Goal: Navigation & Orientation: Find specific page/section

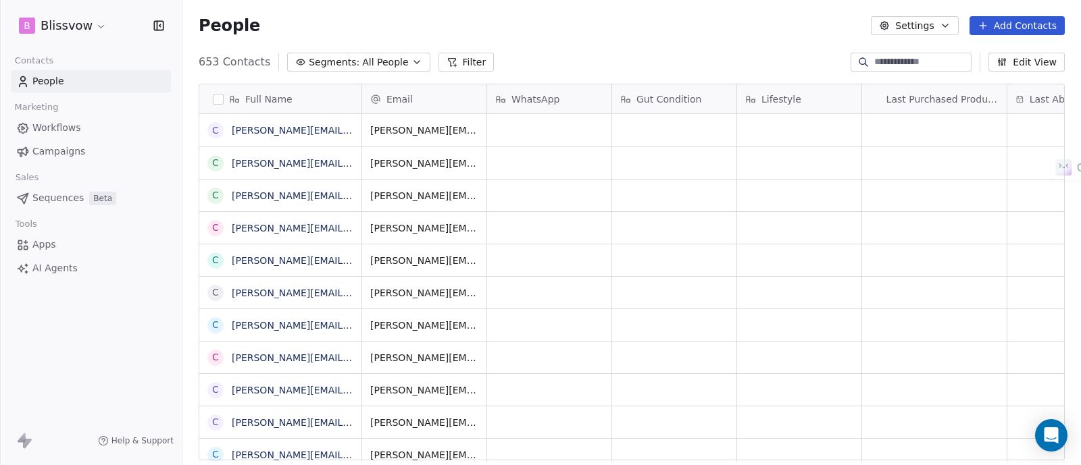
scroll to position [396, 885]
click at [68, 134] on span "Workflows" at bounding box center [56, 128] width 49 height 14
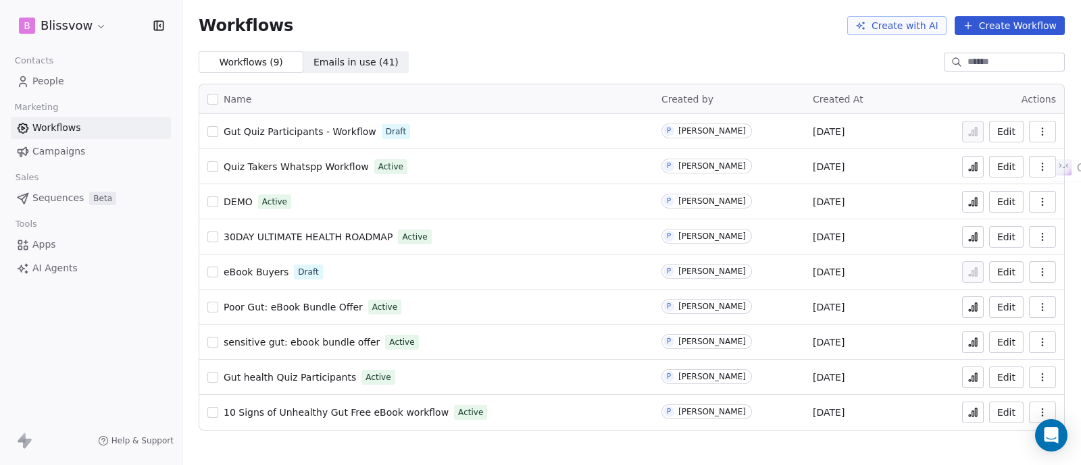
click at [58, 84] on span "People" at bounding box center [48, 81] width 32 height 14
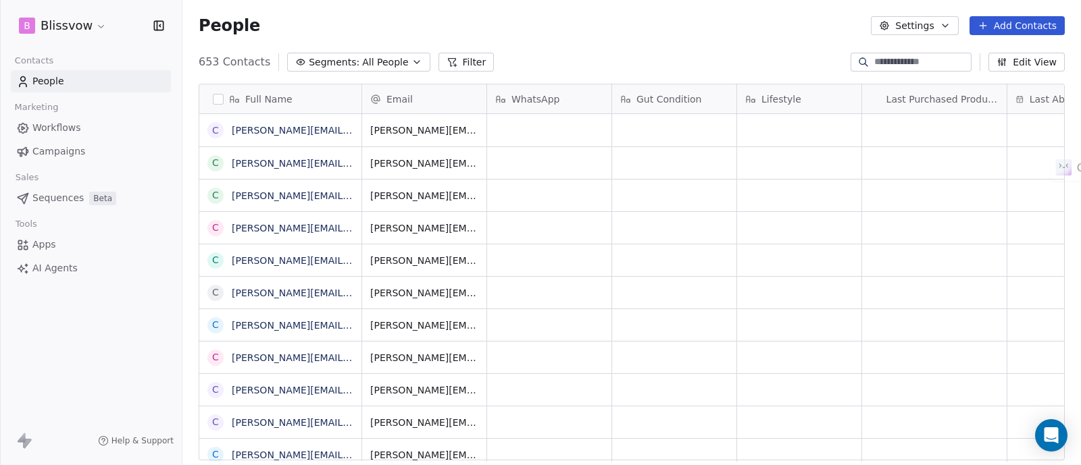
scroll to position [396, 885]
click at [57, 249] on link "Apps" at bounding box center [91, 245] width 160 height 22
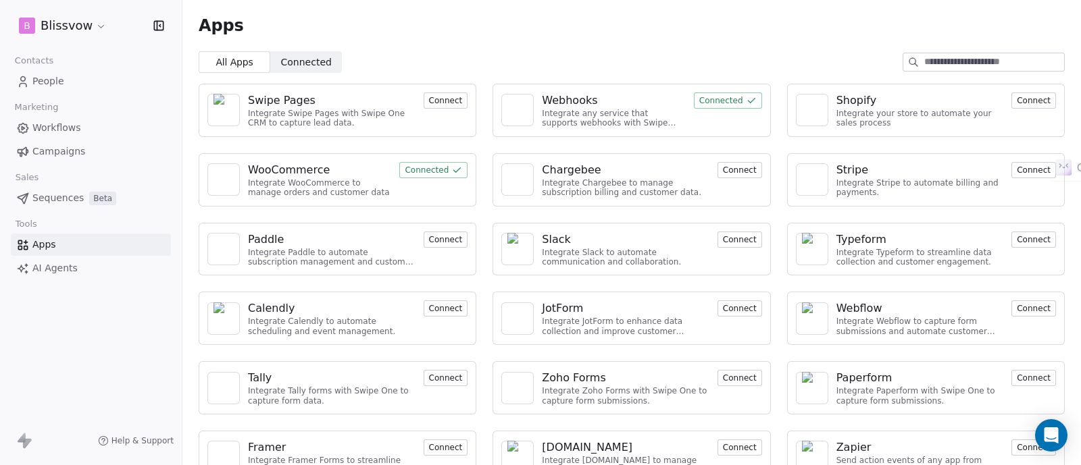
click at [295, 68] on span "Connected" at bounding box center [306, 62] width 51 height 14
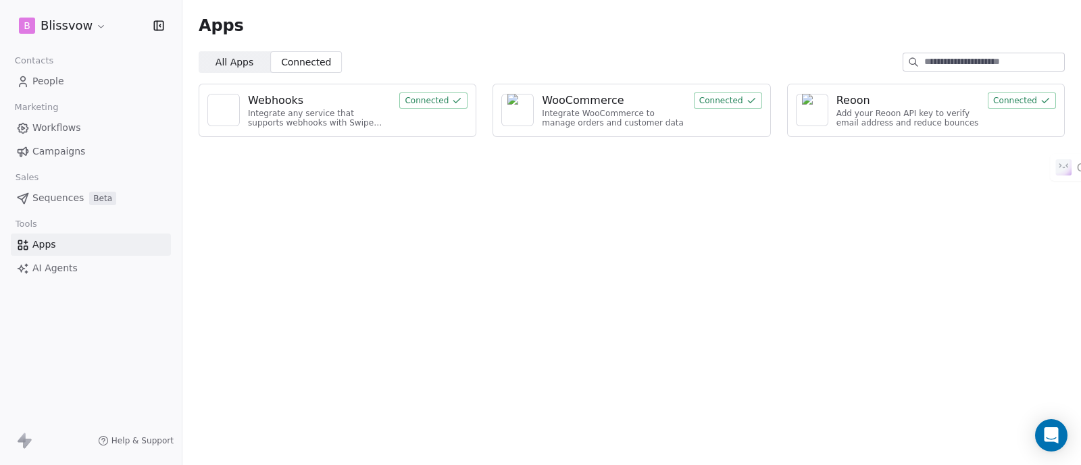
click at [237, 55] on span "All Apps" at bounding box center [234, 62] width 38 height 14
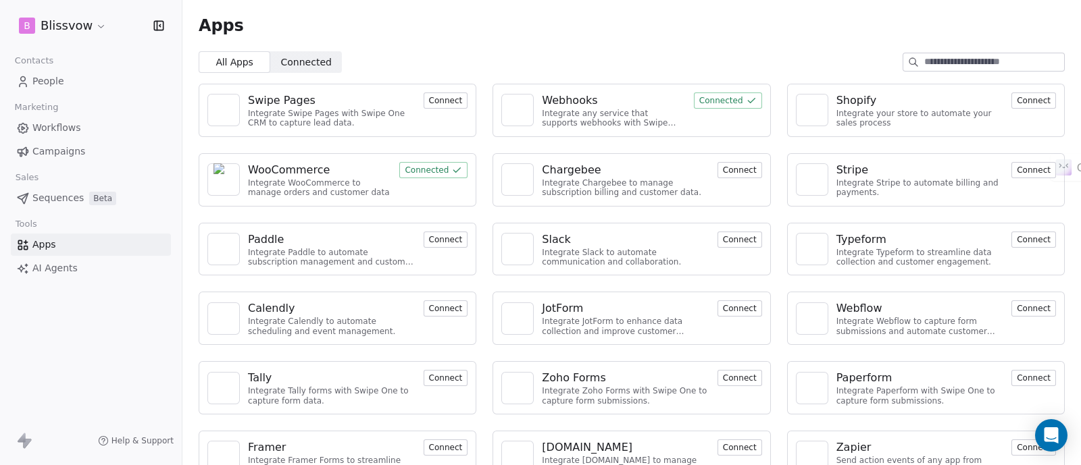
scroll to position [97, 0]
